Goal: Task Accomplishment & Management: Use online tool/utility

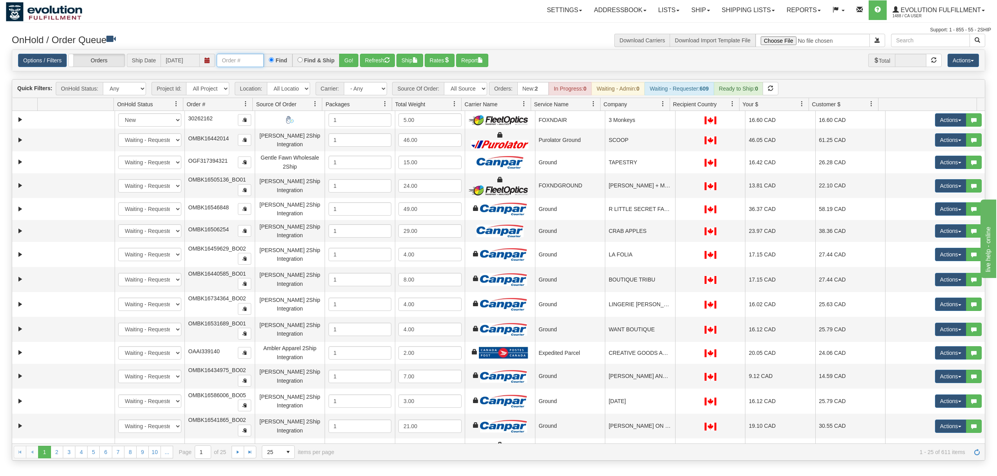
click at [232, 63] on input "text" at bounding box center [240, 60] width 47 height 13
click at [345, 57] on button "Go!" at bounding box center [348, 60] width 19 height 13
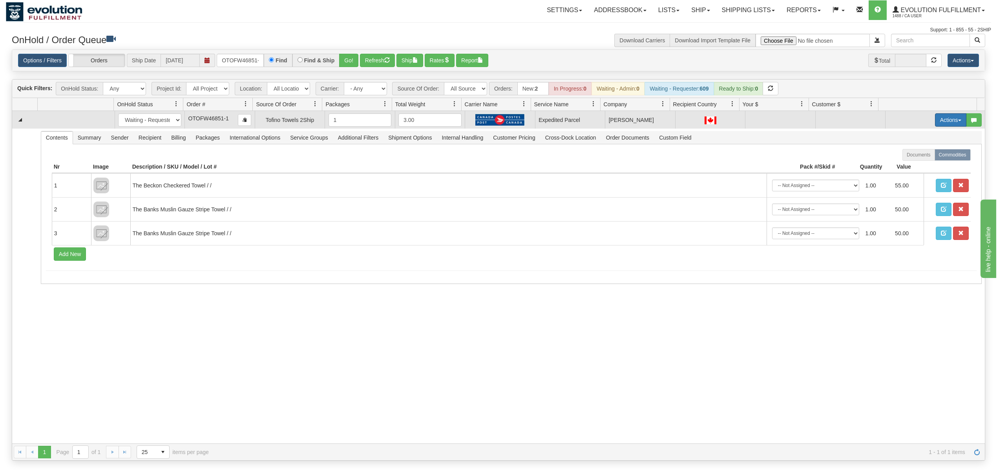
click at [945, 122] on button "Actions" at bounding box center [950, 119] width 31 height 13
click at [912, 159] on span "Rate All Services" at bounding box center [934, 155] width 47 height 6
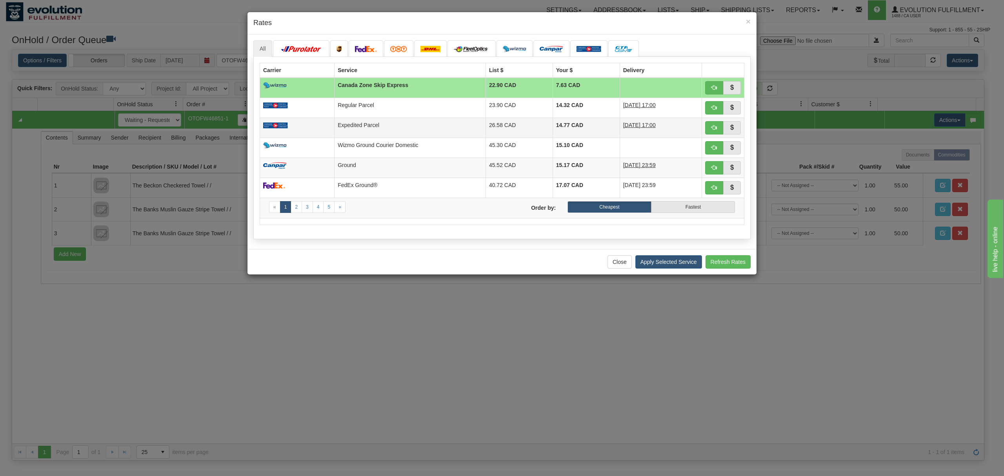
click at [470, 122] on td "Expedited Parcel" at bounding box center [410, 128] width 151 height 20
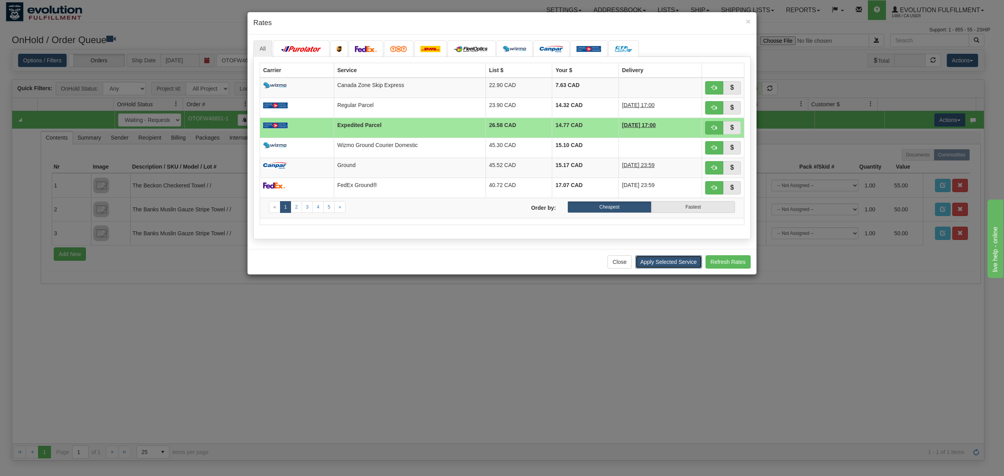
click at [667, 260] on button "Apply Selected Service" at bounding box center [669, 261] width 67 height 13
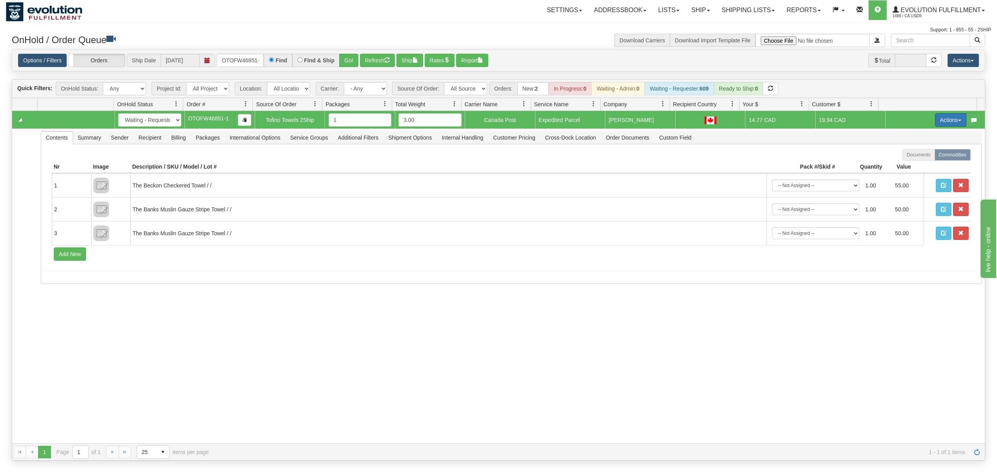
click at [937, 126] on button "Actions" at bounding box center [950, 119] width 31 height 13
click at [911, 166] on span "Ship" at bounding box center [919, 165] width 16 height 6
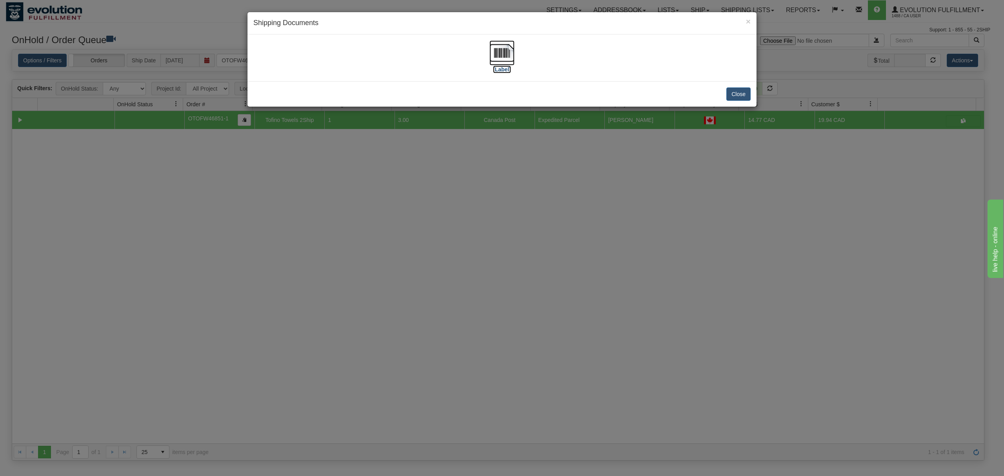
click at [499, 46] on img at bounding box center [502, 52] width 25 height 25
click at [742, 90] on button "Close" at bounding box center [739, 93] width 24 height 13
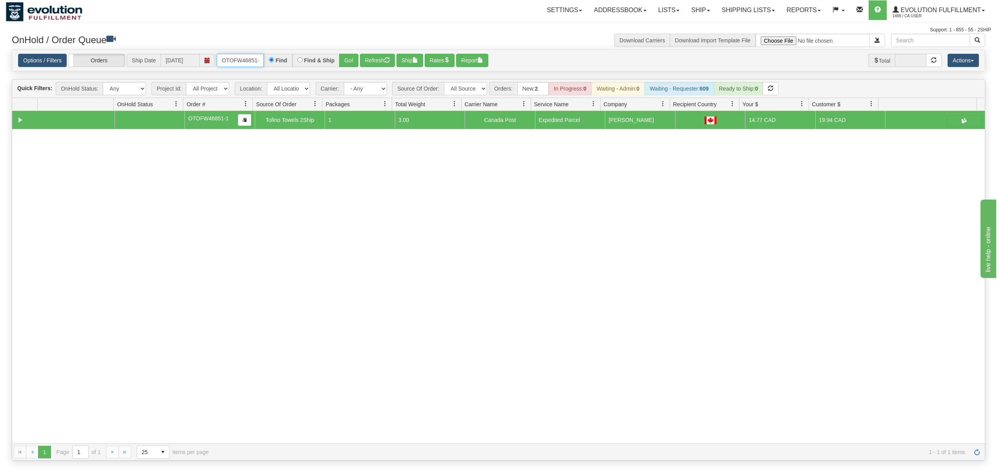
click at [247, 58] on input "OTOFW46851-1" at bounding box center [240, 60] width 47 height 13
type input "OEMU0030415003"
click at [345, 58] on button "Go!" at bounding box center [348, 60] width 19 height 13
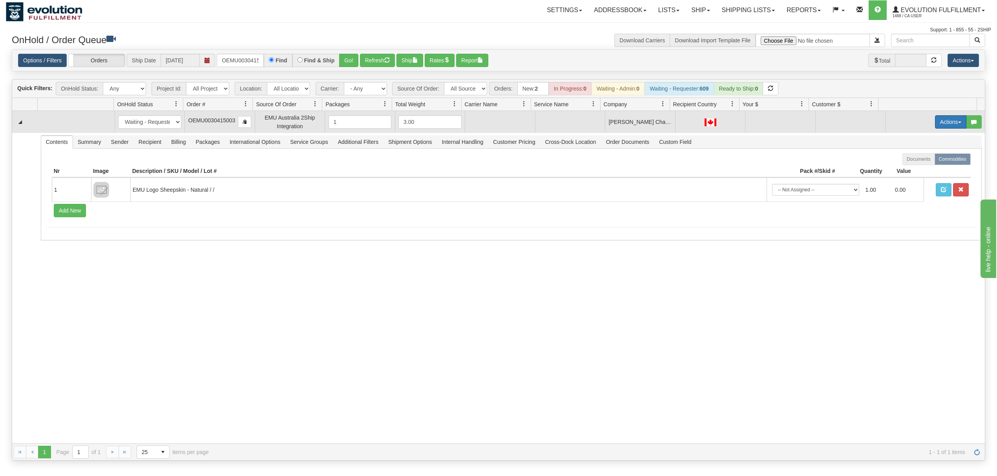
click at [948, 126] on button "Actions" at bounding box center [950, 121] width 31 height 13
click at [931, 155] on link "Rate All Services" at bounding box center [934, 157] width 63 height 10
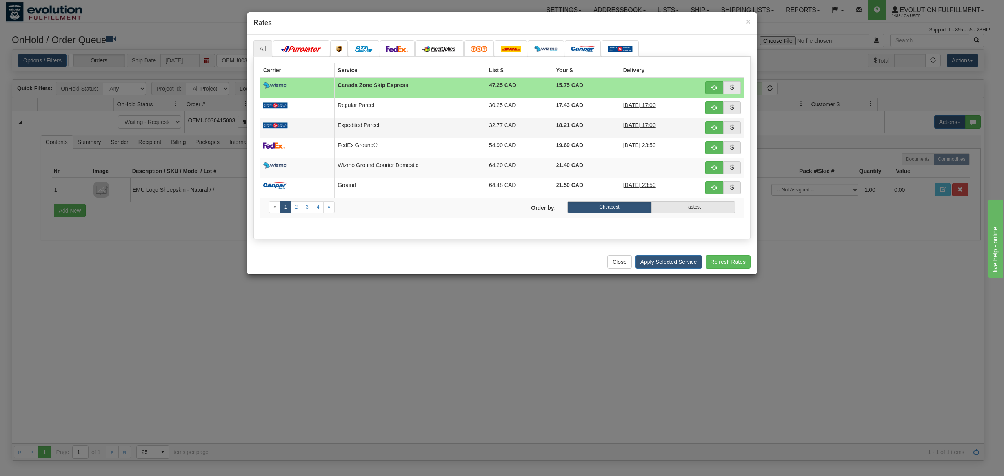
click at [488, 122] on td "32.77 CAD" at bounding box center [519, 128] width 67 height 20
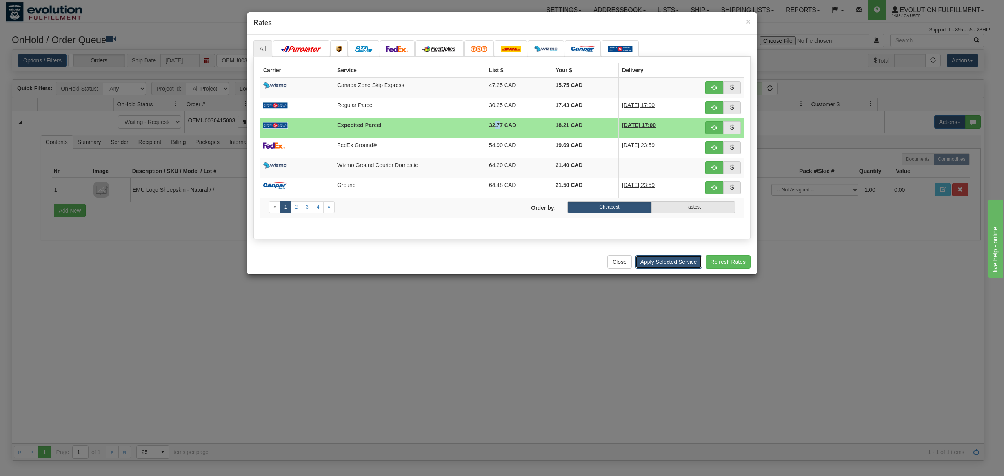
click at [647, 264] on button "Apply Selected Service" at bounding box center [669, 261] width 67 height 13
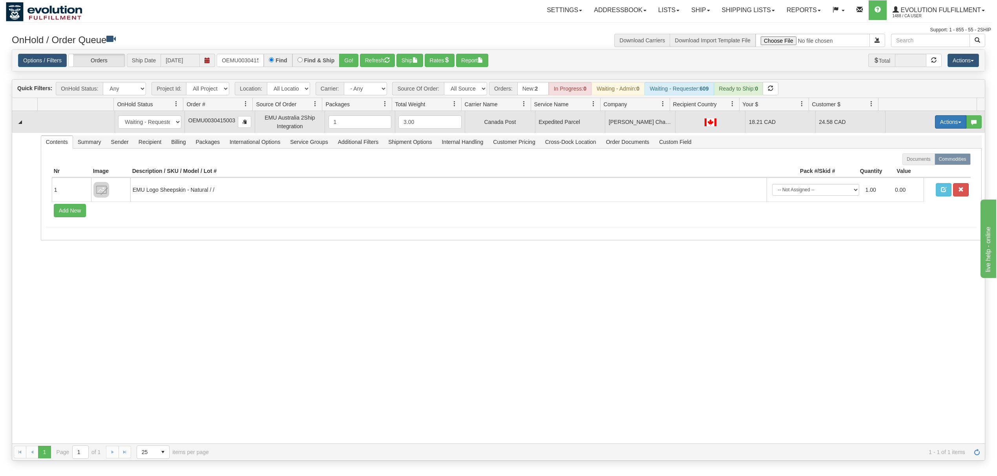
click at [943, 126] on button "Actions" at bounding box center [950, 121] width 31 height 13
click at [914, 167] on span "Ship" at bounding box center [919, 167] width 16 height 6
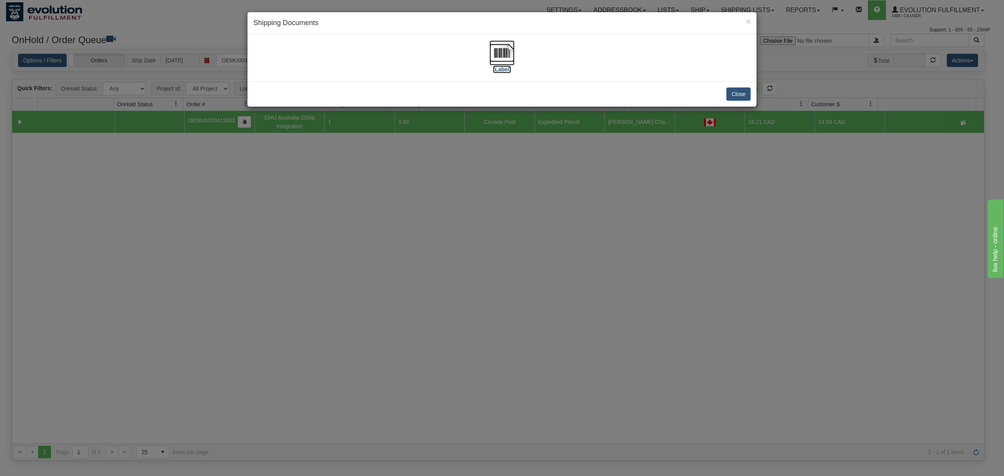
click at [502, 51] on img at bounding box center [502, 52] width 25 height 25
click at [736, 91] on button "Close" at bounding box center [739, 93] width 24 height 13
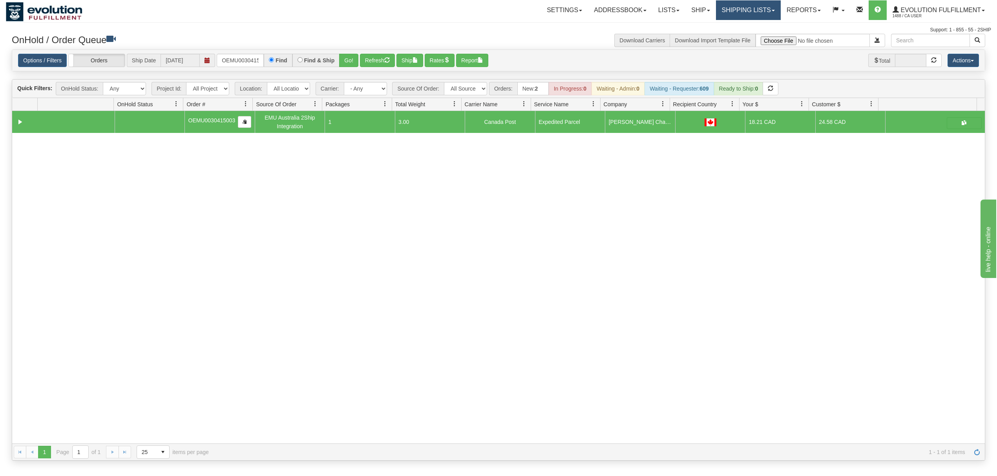
click at [730, 16] on link "Shipping lists" at bounding box center [748, 10] width 65 height 20
click at [733, 33] on link "Search Shipment History" at bounding box center [742, 38] width 77 height 10
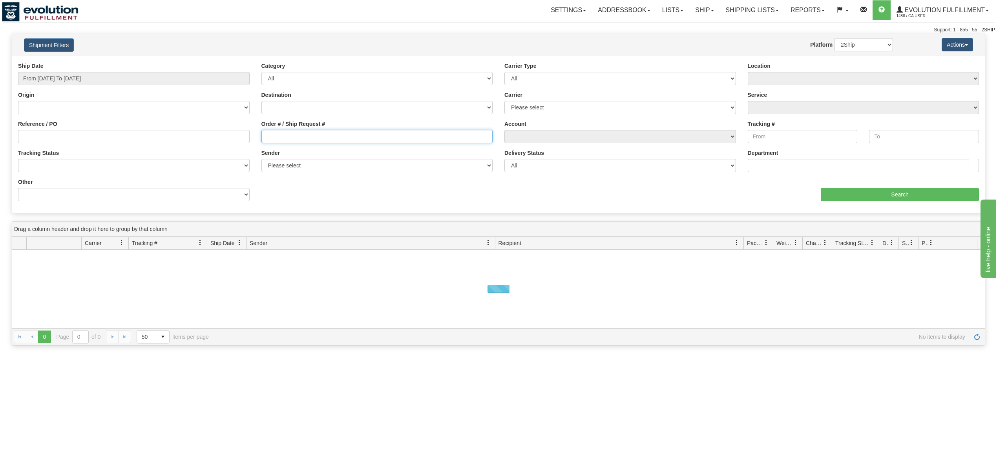
click at [286, 136] on input "Order # / Ship Request #" at bounding box center [376, 136] width 231 height 13
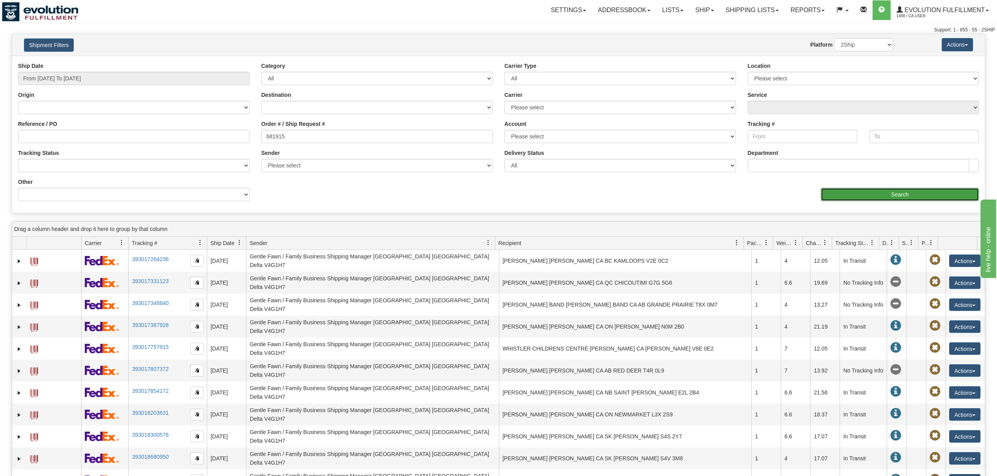
click at [906, 192] on input "Search" at bounding box center [899, 194] width 158 height 13
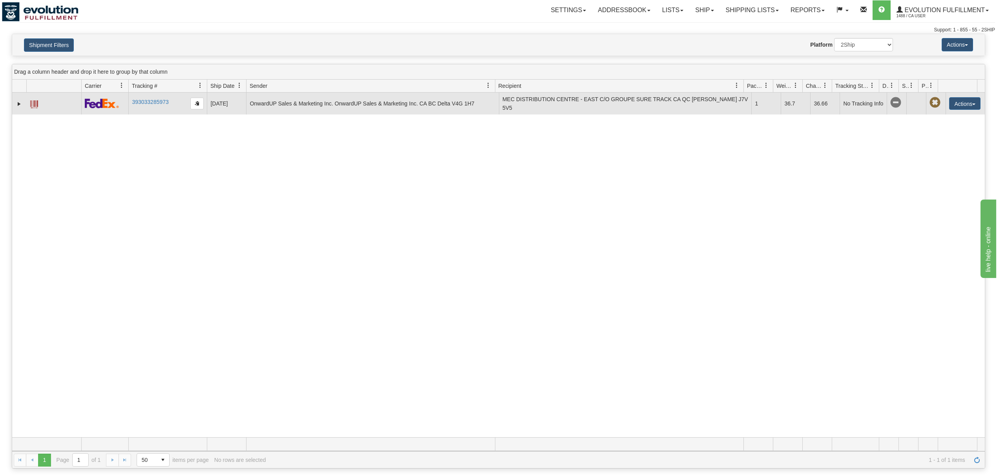
click at [37, 104] on span at bounding box center [34, 104] width 8 height 8
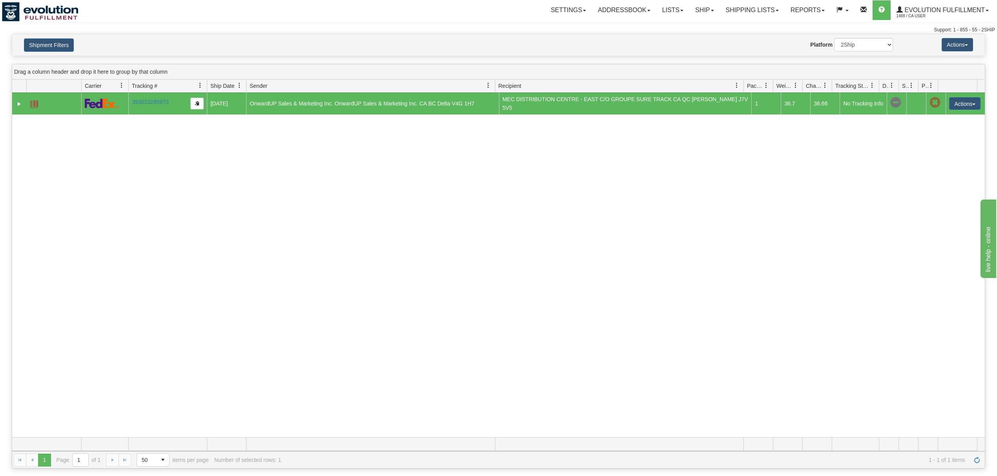
click at [53, 38] on div "Shipment Filters Website Agent Nothing selected Client User Platform 2Ship Impo…" at bounding box center [498, 45] width 972 height 22
click at [53, 41] on button "Shipment Filters" at bounding box center [49, 44] width 50 height 13
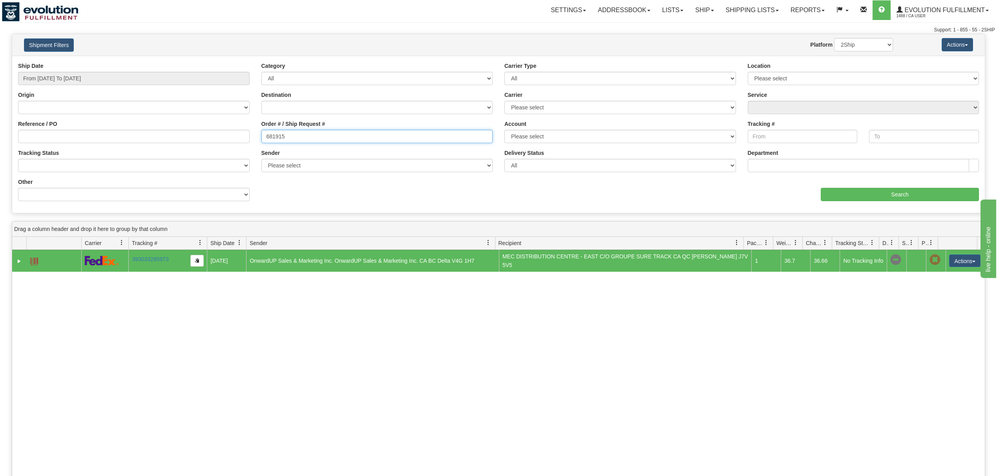
drag, startPoint x: 310, startPoint y: 142, endPoint x: 187, endPoint y: 146, distance: 122.9
click at [187, 62] on div "Reference / PO Order # / Ship Request # 681915 Account Please select CanadaPost…" at bounding box center [498, 62] width 972 height 0
type input "OSNS681918"
click at [837, 191] on input "Search" at bounding box center [899, 194] width 158 height 13
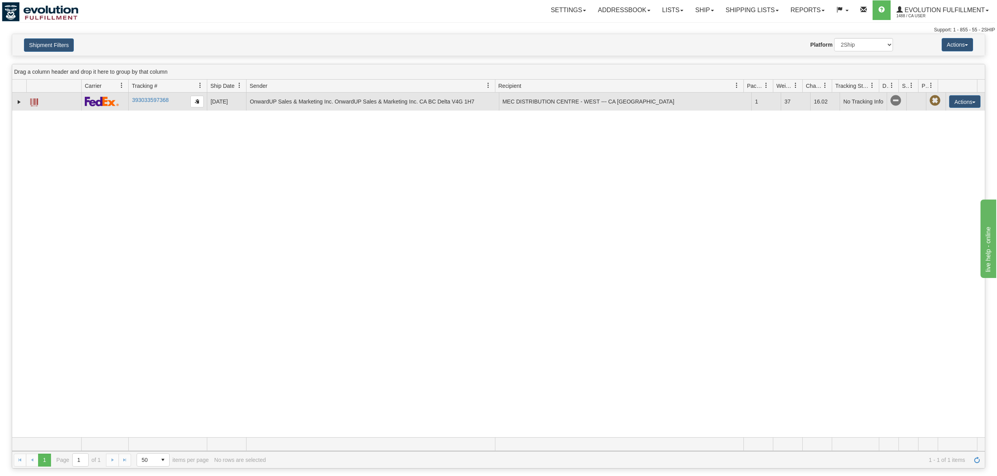
click at [36, 104] on span at bounding box center [34, 102] width 8 height 8
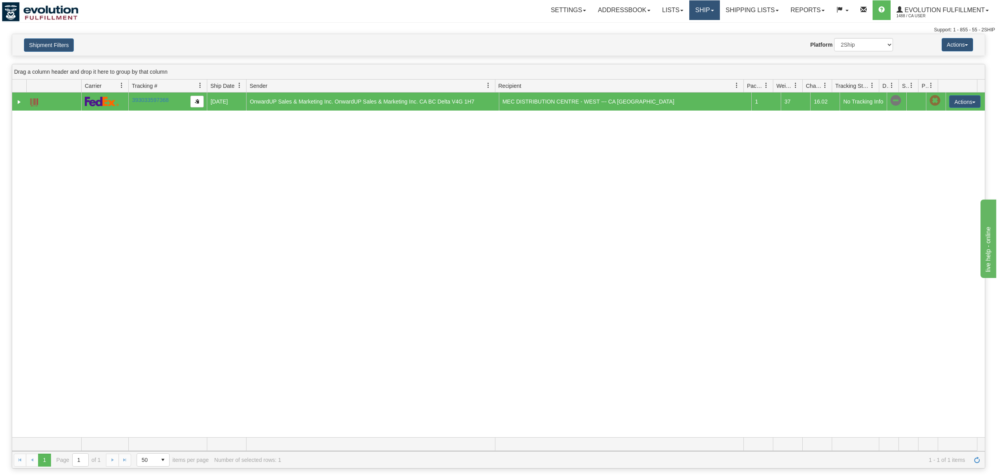
click at [708, 15] on link "Ship" at bounding box center [704, 10] width 30 height 20
click at [683, 40] on span "OnHold / Order Queue" at bounding box center [683, 38] width 55 height 6
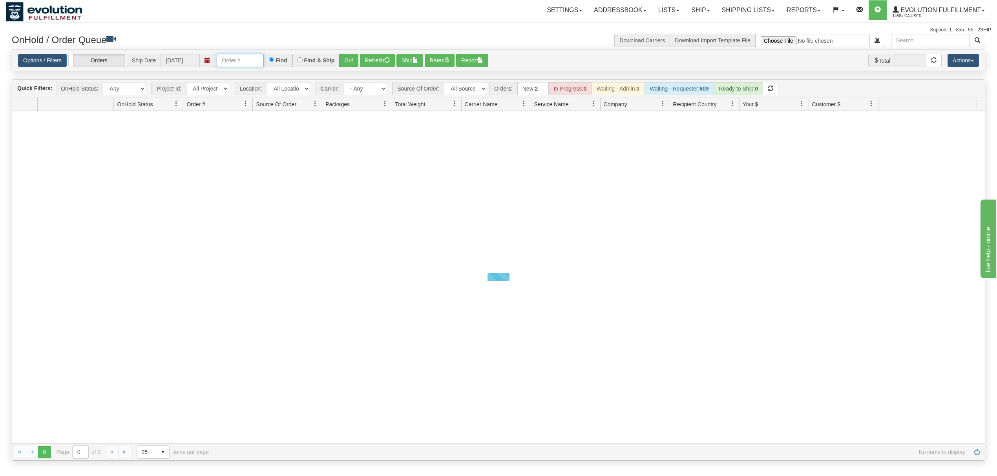
click at [243, 58] on input "text" at bounding box center [240, 60] width 47 height 13
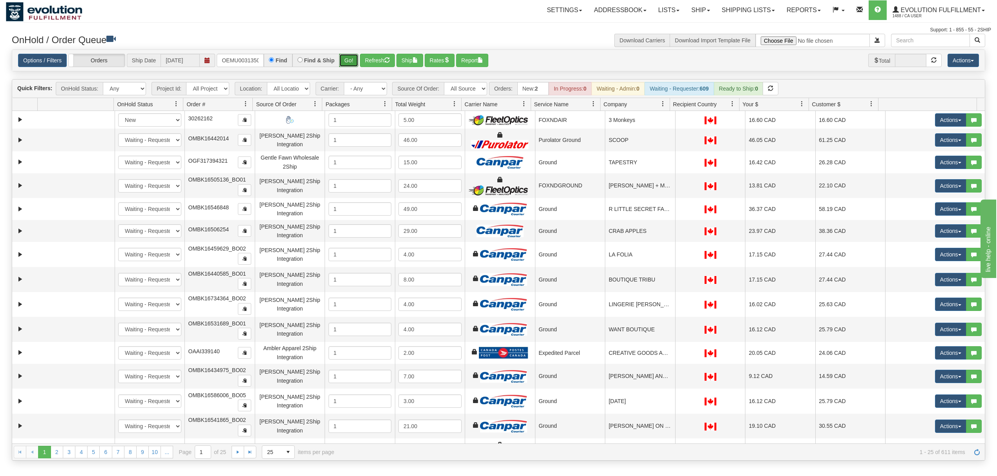
click at [346, 60] on button "Go!" at bounding box center [348, 60] width 19 height 13
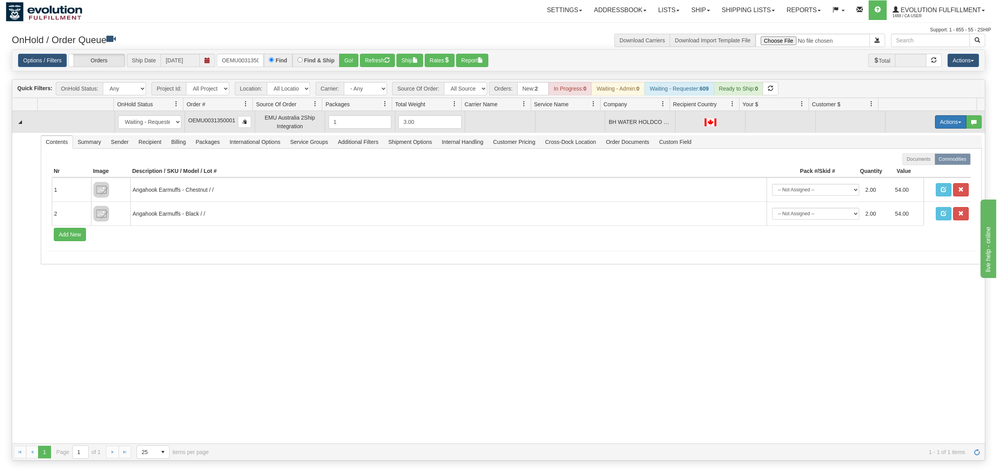
click at [935, 126] on button "Actions" at bounding box center [950, 121] width 31 height 13
click at [923, 159] on span "Rate All Services" at bounding box center [934, 157] width 47 height 6
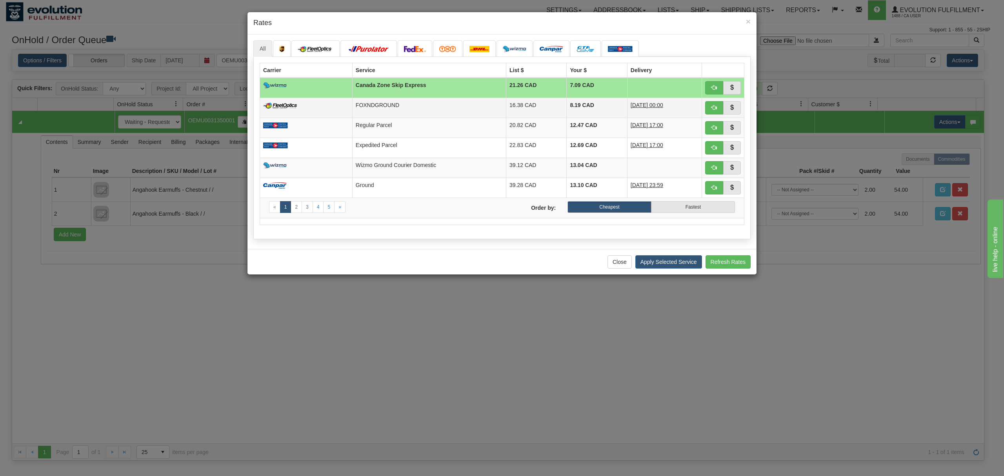
click at [431, 107] on td "FOXNDGROUND" at bounding box center [429, 108] width 154 height 20
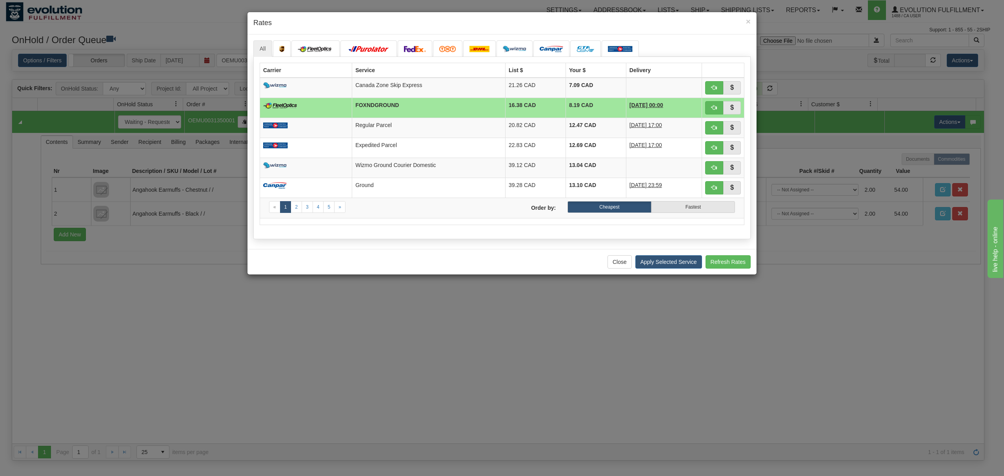
click at [664, 274] on div "Close Apply Selected Service Refresh Rates" at bounding box center [502, 262] width 509 height 26
click at [669, 266] on button "Apply Selected Service" at bounding box center [669, 261] width 67 height 13
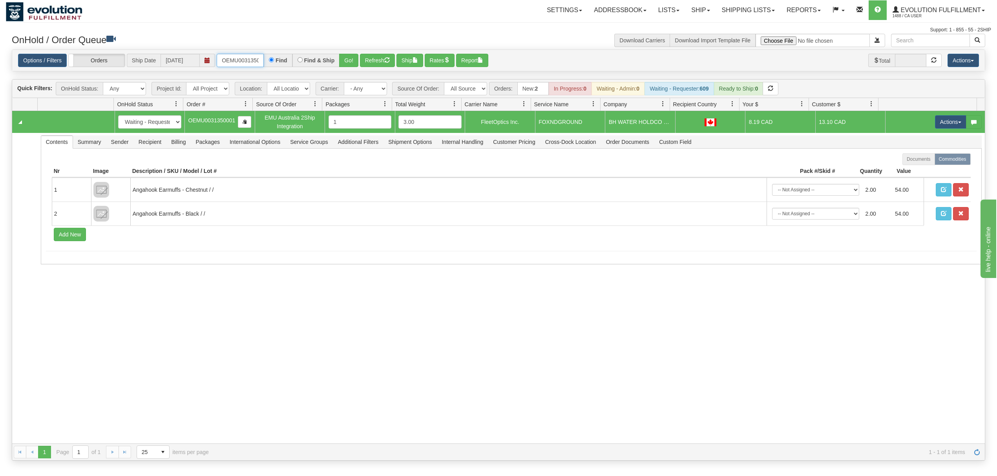
click at [244, 61] on input "OEMU0031350001" at bounding box center [240, 60] width 47 height 13
type input "OEMU0031349001"
click at [349, 53] on div "Options / Filters Group Shipments Orders Ship Date 09/10/2025 OEMU0031349001 Fi…" at bounding box center [498, 61] width 972 height 22
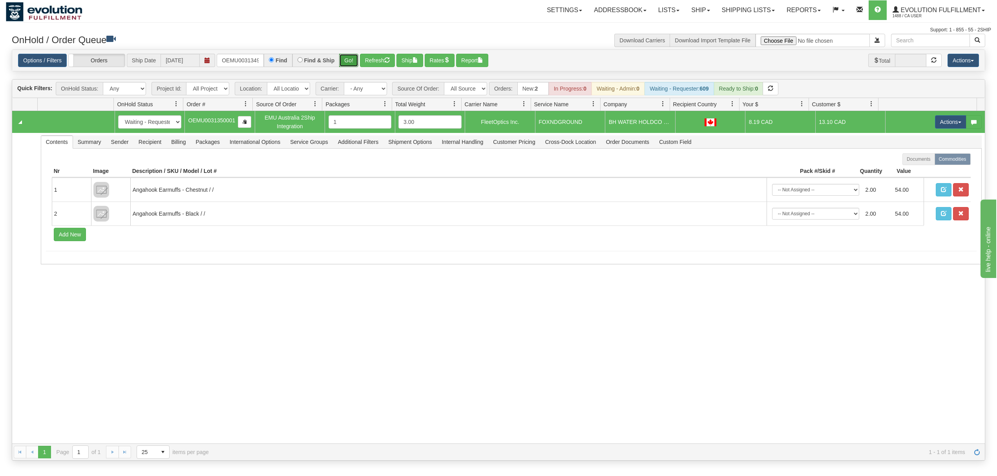
click at [350, 59] on button "Go!" at bounding box center [348, 60] width 19 height 13
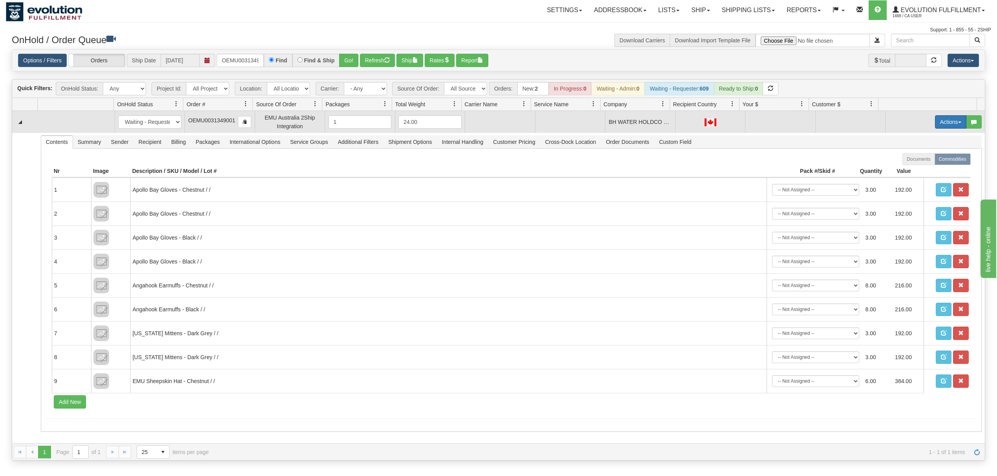
click at [958, 123] on span "button" at bounding box center [959, 123] width 3 height 2
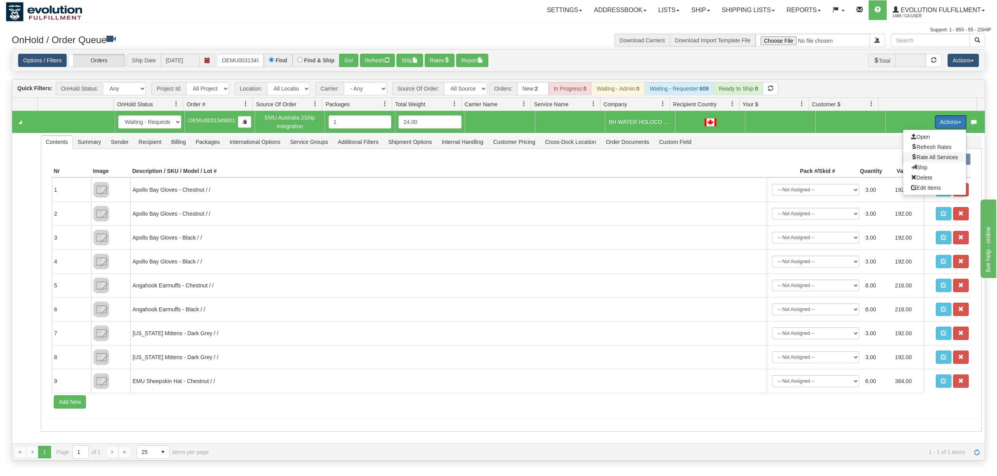
click at [919, 158] on span "Rate All Services" at bounding box center [934, 157] width 47 height 6
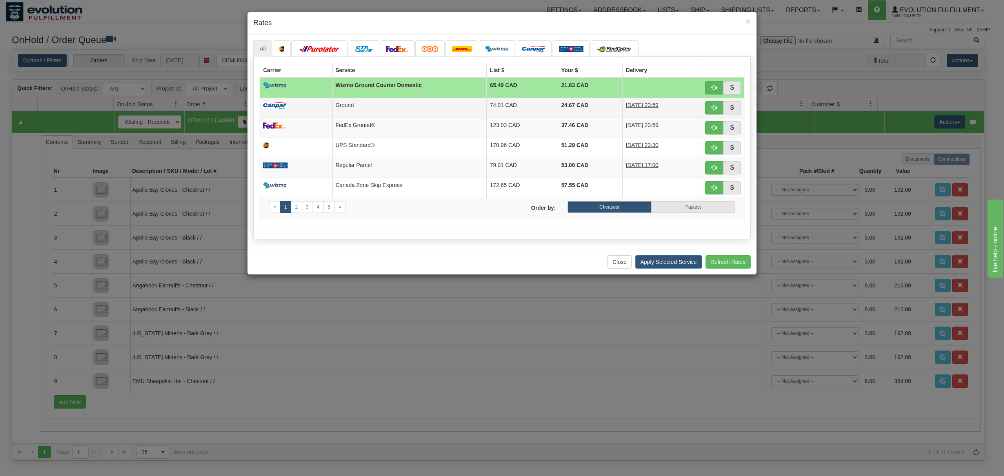
click at [574, 107] on td "24.67 CAD" at bounding box center [590, 108] width 65 height 20
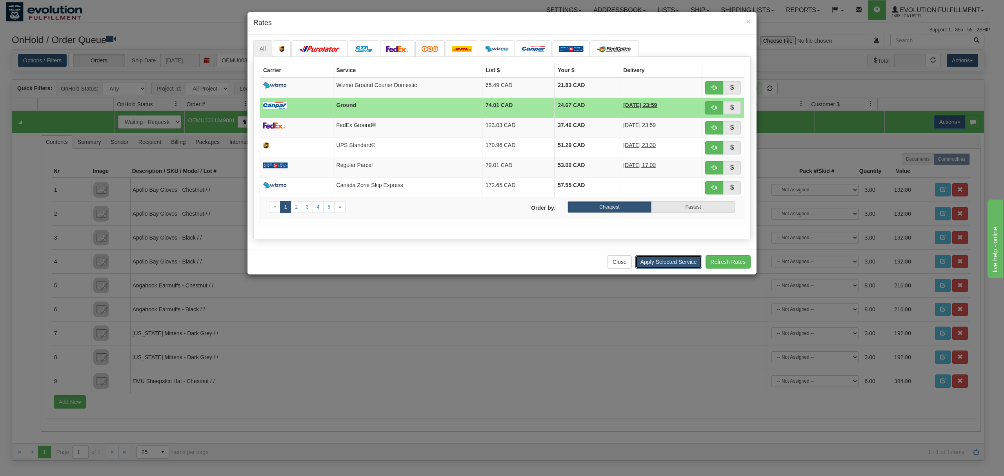
click at [643, 269] on button "Apply Selected Service" at bounding box center [669, 261] width 67 height 13
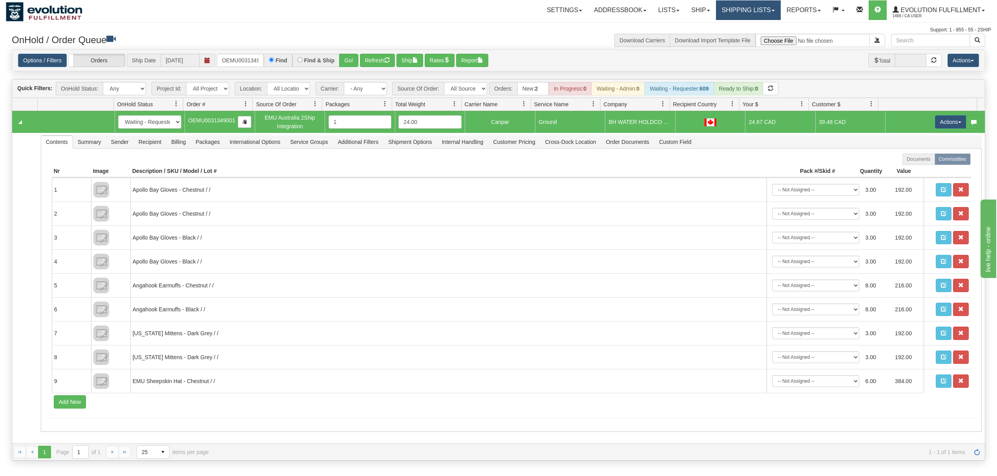
drag, startPoint x: 760, startPoint y: 8, endPoint x: 754, endPoint y: 10, distance: 6.2
click at [759, 8] on link "Shipping lists" at bounding box center [748, 10] width 65 height 20
click at [735, 33] on link "Search Shipment History" at bounding box center [742, 38] width 77 height 10
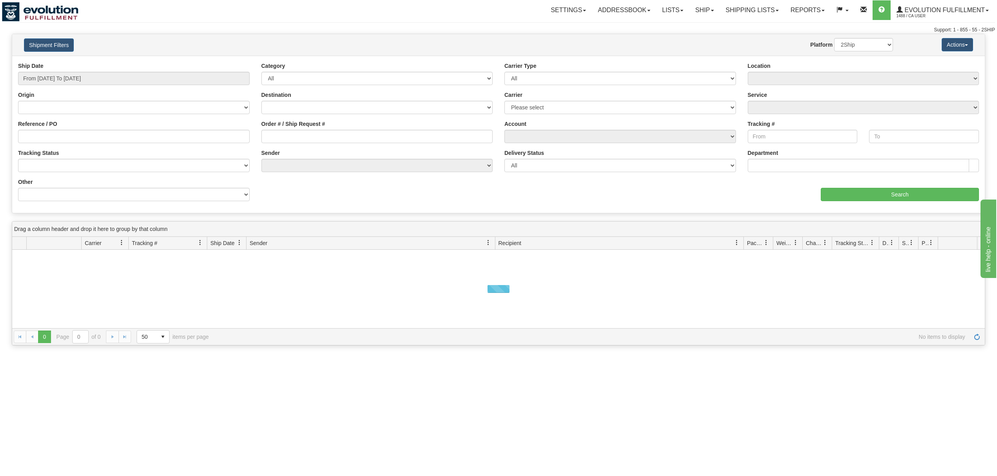
click at [43, 35] on div "Shipment Filters Website Agent Nothing selected Client User Platform 2Ship Impo…" at bounding box center [498, 45] width 972 height 22
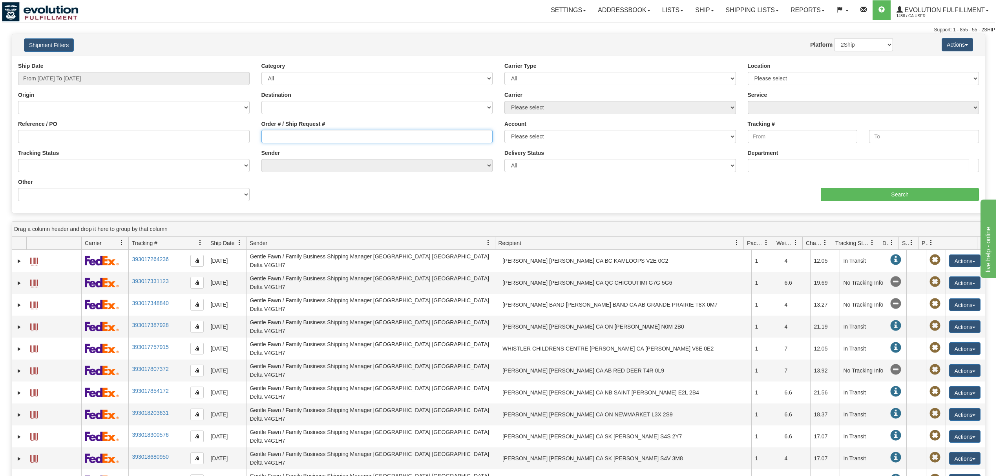
click at [279, 131] on input "Order # / Ship Request #" at bounding box center [376, 136] width 231 height 13
type input "OEMU0031523002"
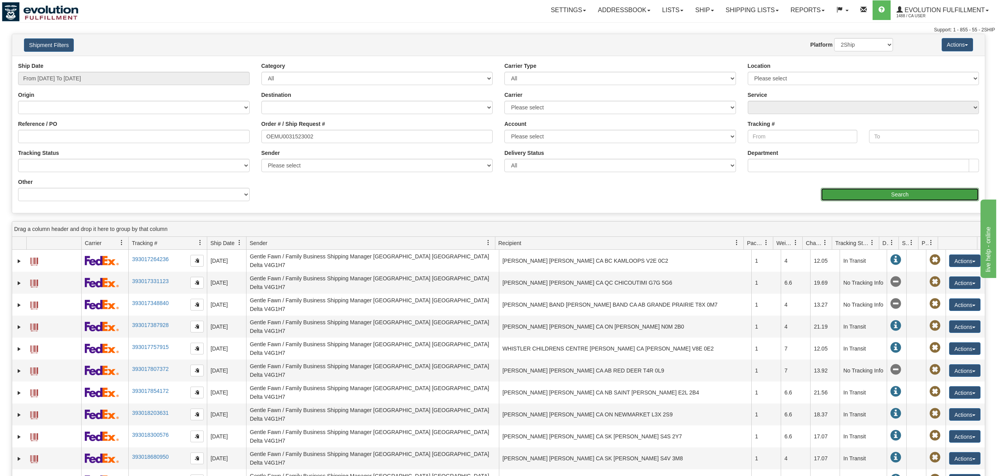
click at [886, 194] on input "Search" at bounding box center [899, 194] width 158 height 13
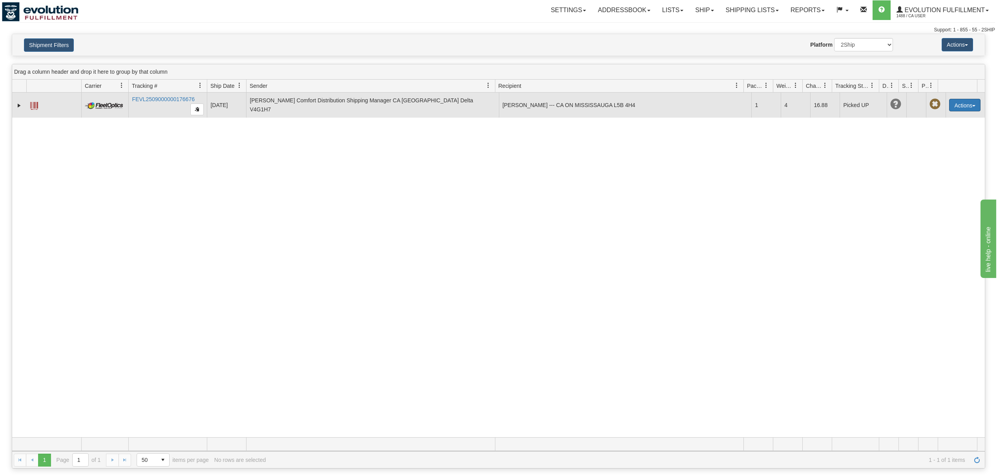
click at [966, 102] on button "Actions" at bounding box center [964, 105] width 31 height 13
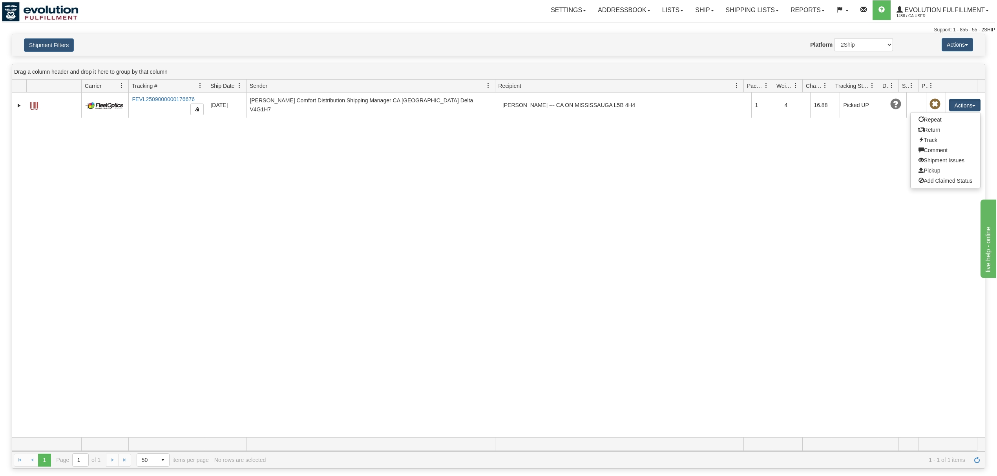
click at [465, 308] on div "31597227 1488 FEVL2509000000176676 09/09/2025 09/09/2025 06:34:12 PM Kanner Com…" at bounding box center [498, 265] width 972 height 345
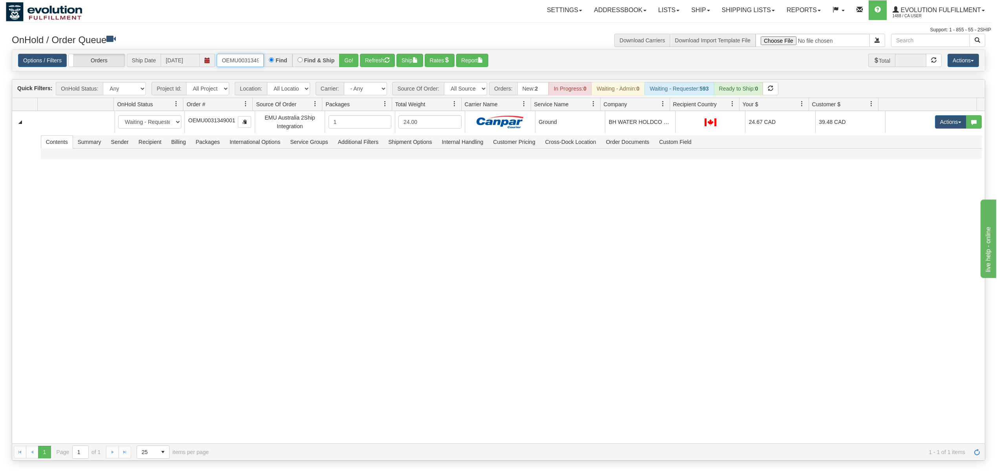
click at [244, 56] on input "OEMU0031349001" at bounding box center [240, 60] width 47 height 13
